Goal: Information Seeking & Learning: Learn about a topic

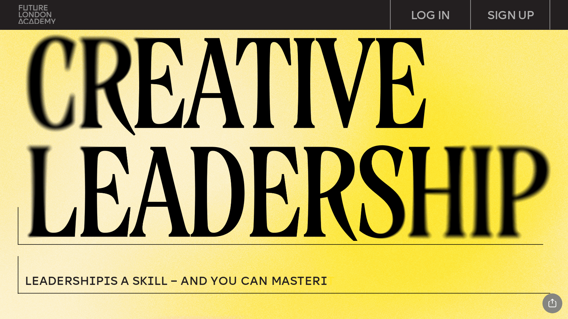
click at [41, 15] on img at bounding box center [36, 14] width 37 height 19
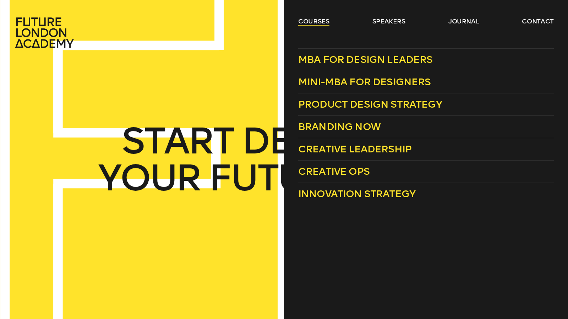
click at [307, 20] on link "courses" at bounding box center [313, 21] width 31 height 9
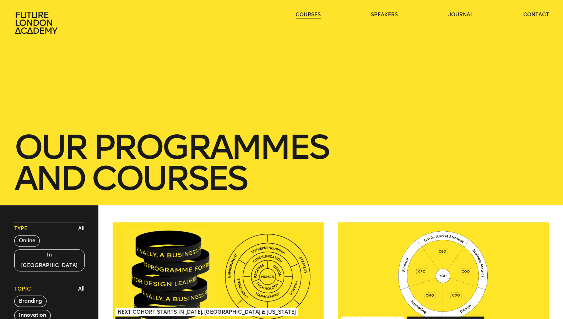
click at [307, 18] on link "courses" at bounding box center [308, 14] width 25 height 7
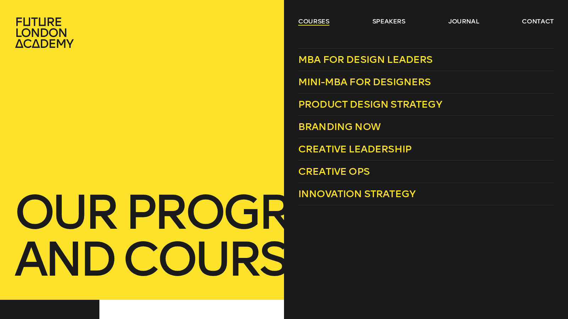
click at [306, 24] on link "courses" at bounding box center [313, 21] width 31 height 9
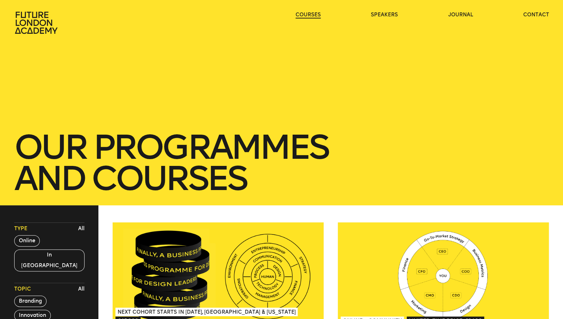
click at [306, 18] on link "courses" at bounding box center [308, 14] width 25 height 7
click at [308, 18] on link "courses" at bounding box center [308, 14] width 25 height 7
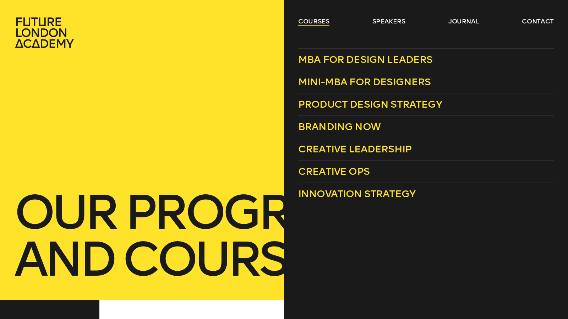
click at [307, 21] on link "courses" at bounding box center [313, 21] width 31 height 9
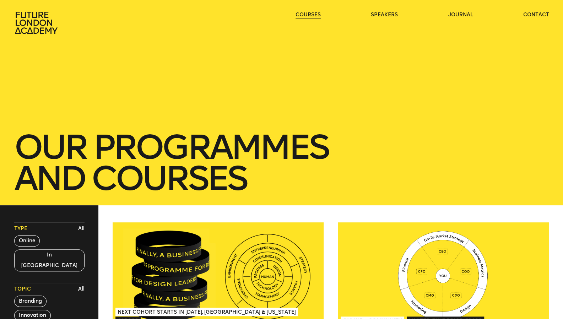
click at [307, 18] on link "courses" at bounding box center [308, 14] width 25 height 7
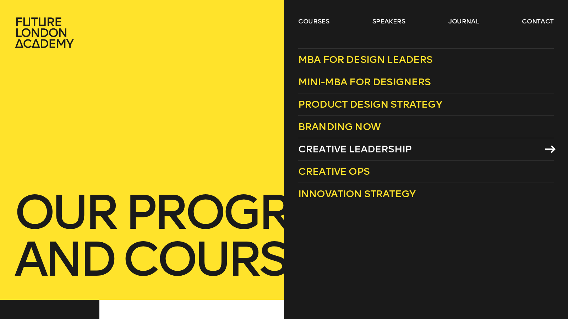
click at [352, 146] on span "Creative Leadership" at bounding box center [354, 149] width 113 height 12
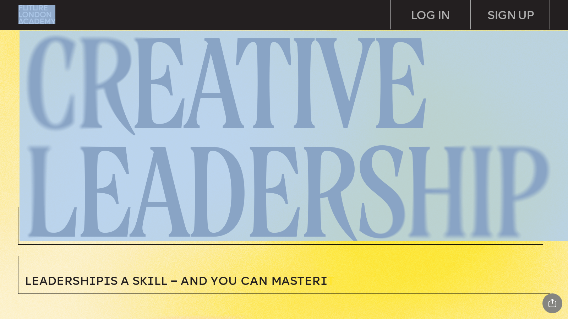
drag, startPoint x: 567, startPoint y: 30, endPoint x: 568, endPoint y: 60, distance: 30.2
click at [568, 60] on article "SIGN UP LOG IN Leadersh i p i s a sk i ll – and you can MASTER i T Learn how to…" at bounding box center [284, 159] width 568 height 319
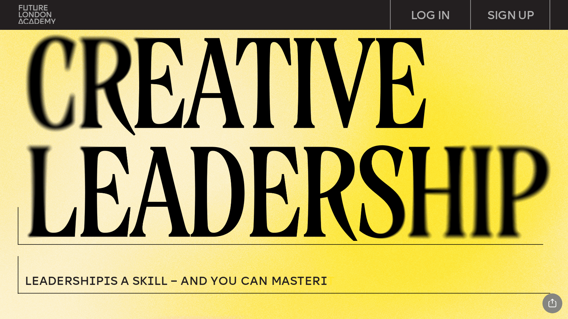
drag, startPoint x: 229, startPoint y: 285, endPoint x: 223, endPoint y: 282, distance: 7.0
click at [223, 282] on span "Leadersh i p i s a sk i ll – and you can MASTER i" at bounding box center [176, 282] width 303 height 12
click at [130, 279] on span "Leadersh i p i s a sk i ll – and you can MASTER i" at bounding box center [176, 282] width 303 height 12
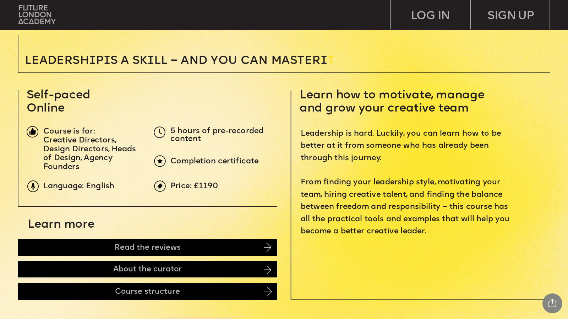
scroll to position [221, 0]
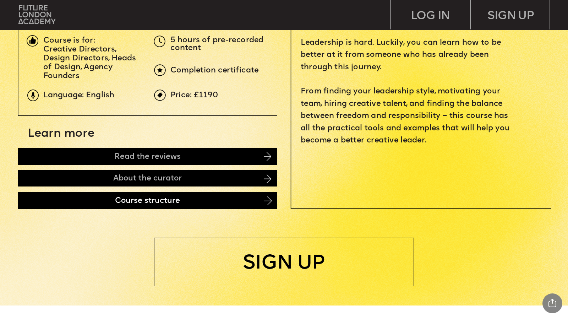
click at [67, 199] on div "Course structure" at bounding box center [148, 200] width 260 height 17
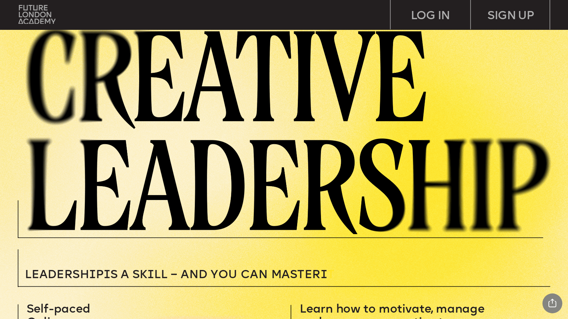
scroll to position [0, 0]
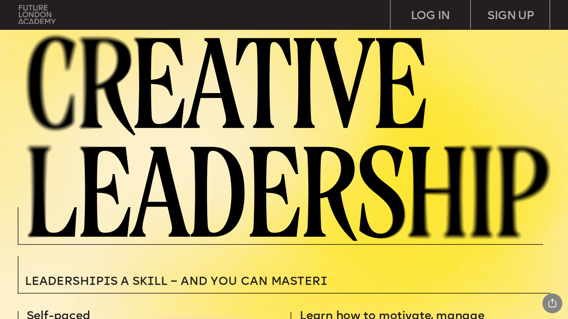
click at [38, 10] on img at bounding box center [36, 14] width 37 height 19
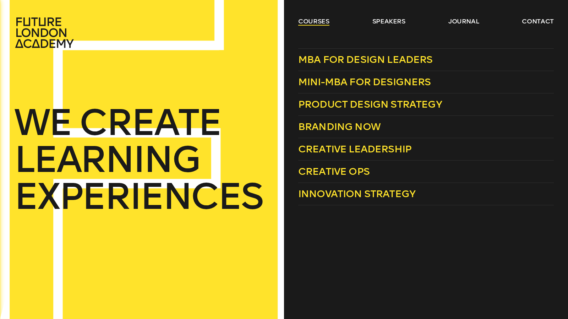
click at [319, 21] on link "courses" at bounding box center [313, 21] width 31 height 9
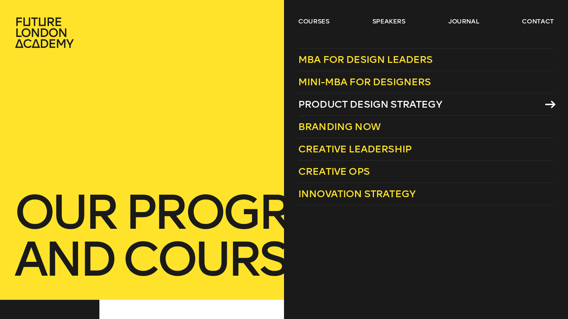
click at [353, 107] on span "Product Design Strategy" at bounding box center [370, 104] width 144 height 12
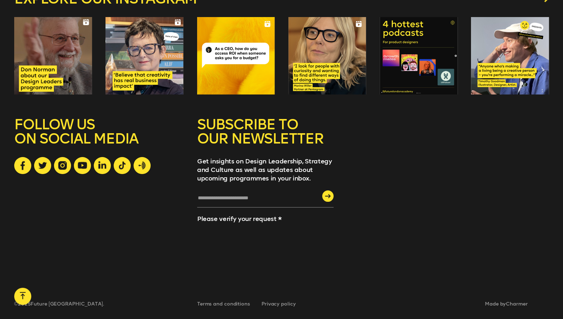
scroll to position [1173, 0]
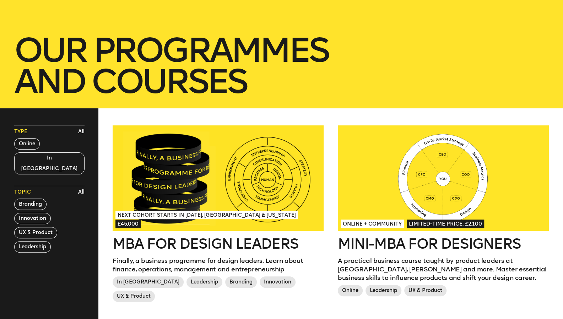
scroll to position [0, 0]
